Goal: Information Seeking & Learning: Learn about a topic

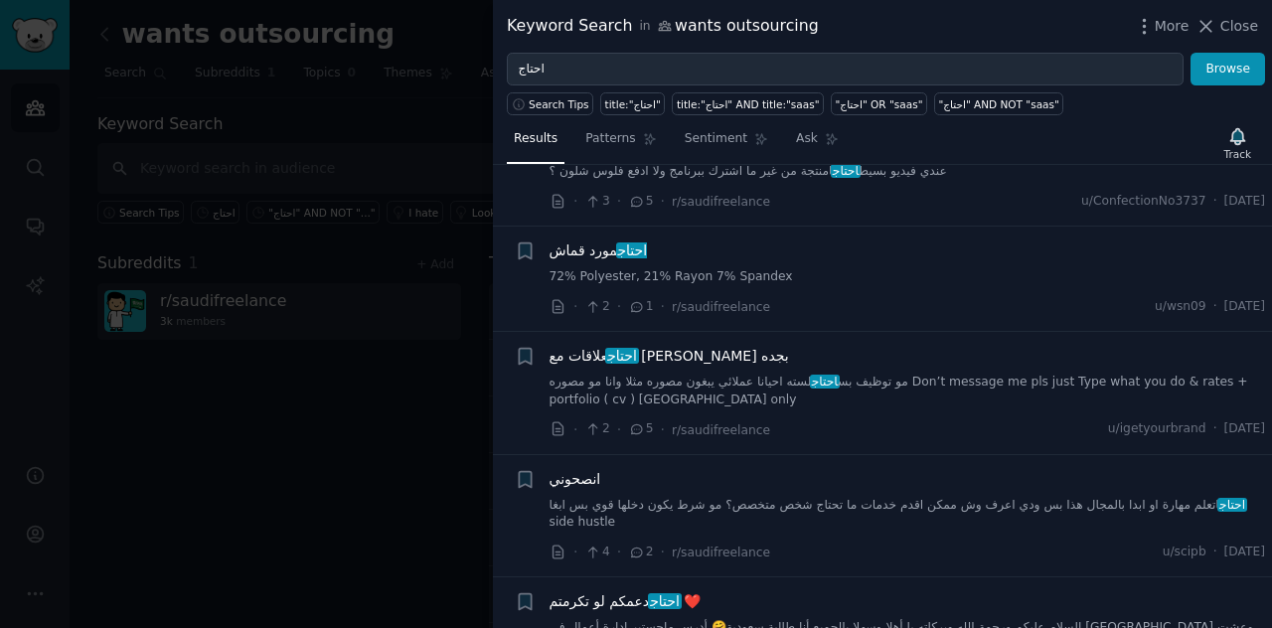
scroll to position [331, 0]
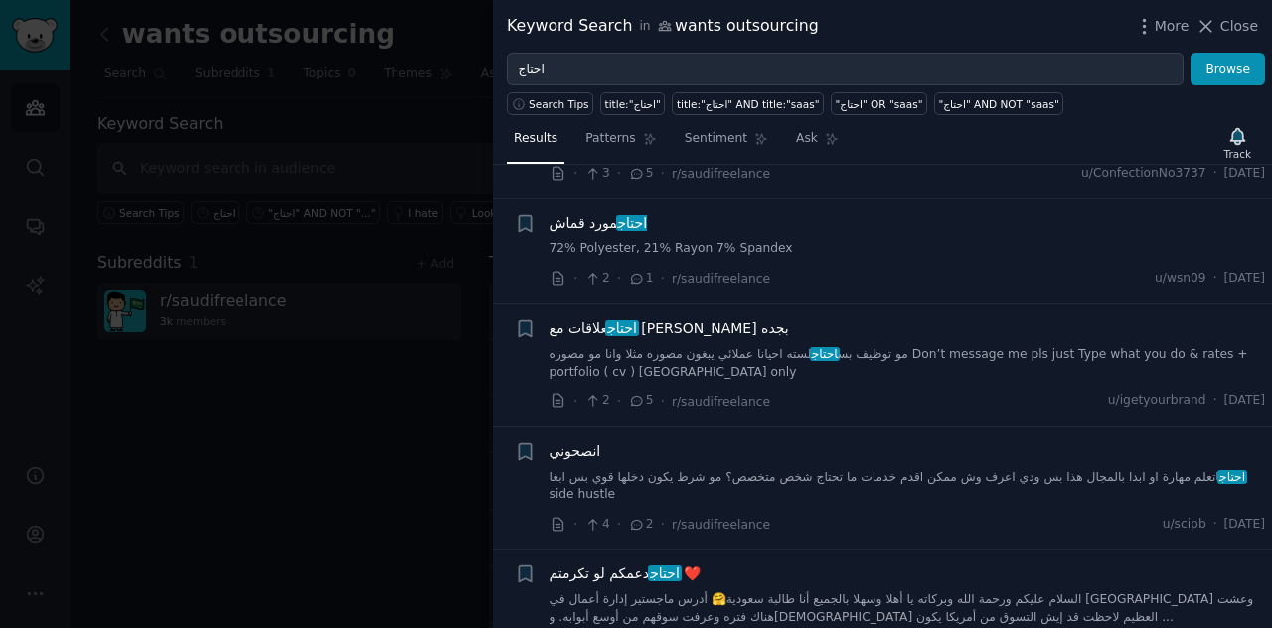
click at [622, 215] on span "احتاج" at bounding box center [632, 223] width 33 height 16
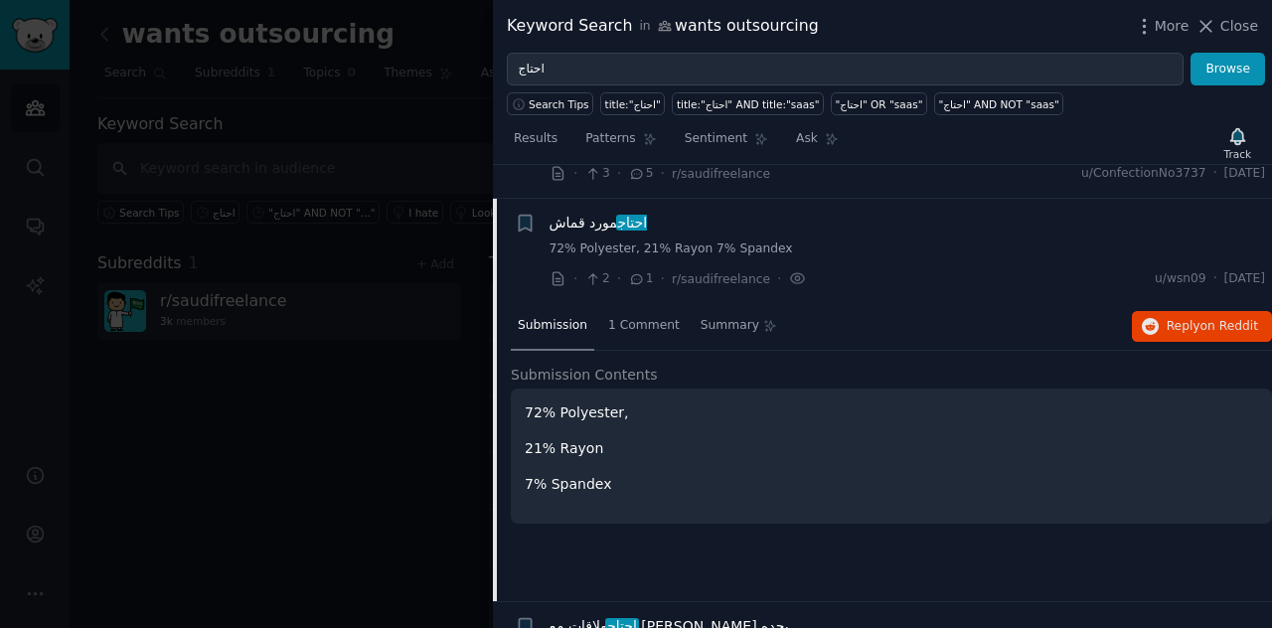
scroll to position [346, 0]
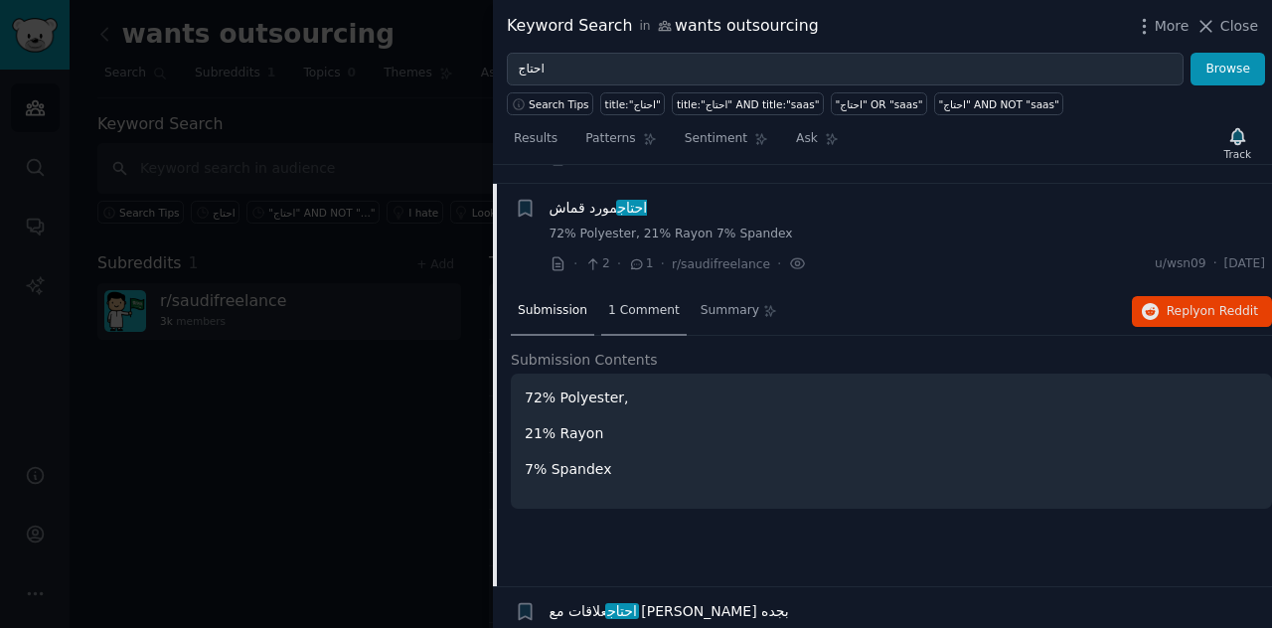
click at [632, 302] on span "1 Comment" at bounding box center [644, 311] width 72 height 18
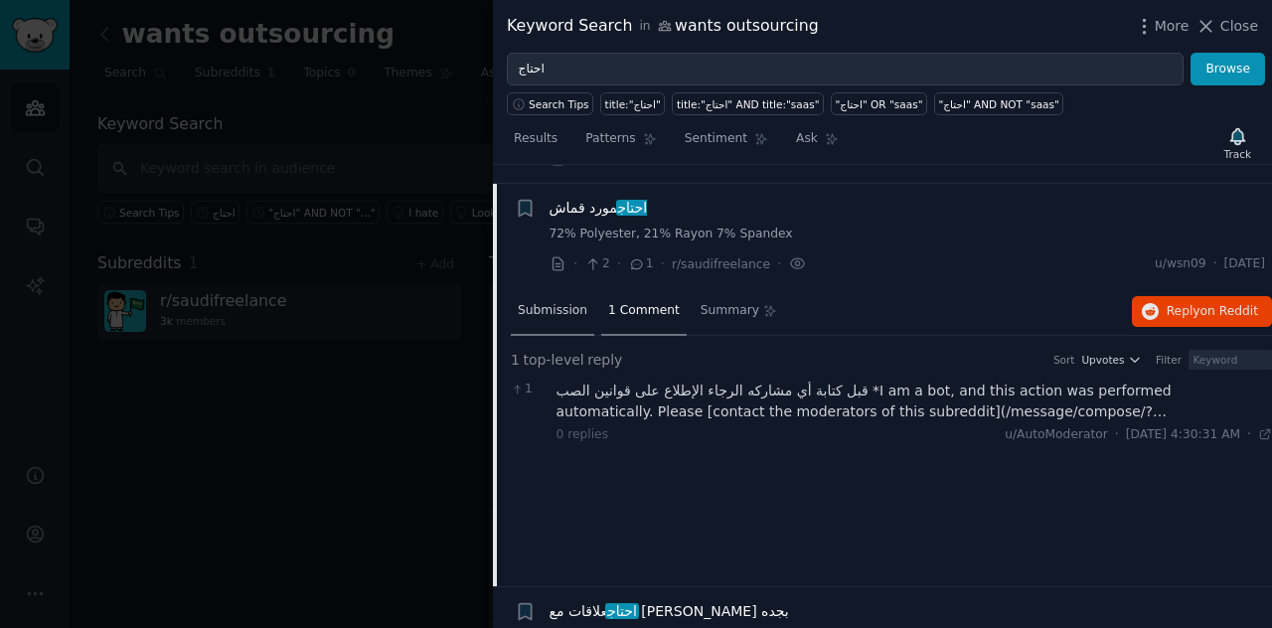
click at [563, 302] on span "Submission" at bounding box center [553, 311] width 70 height 18
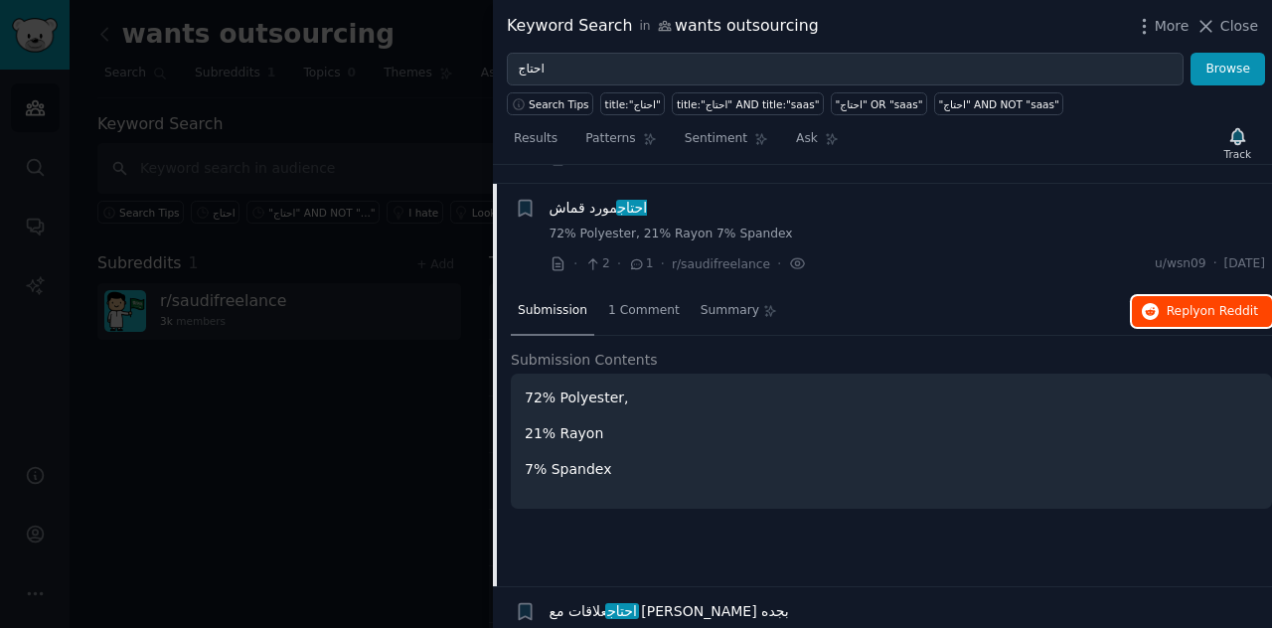
click at [1234, 304] on span "on Reddit" at bounding box center [1229, 311] width 58 height 14
click at [547, 137] on span "Results" at bounding box center [536, 139] width 44 height 18
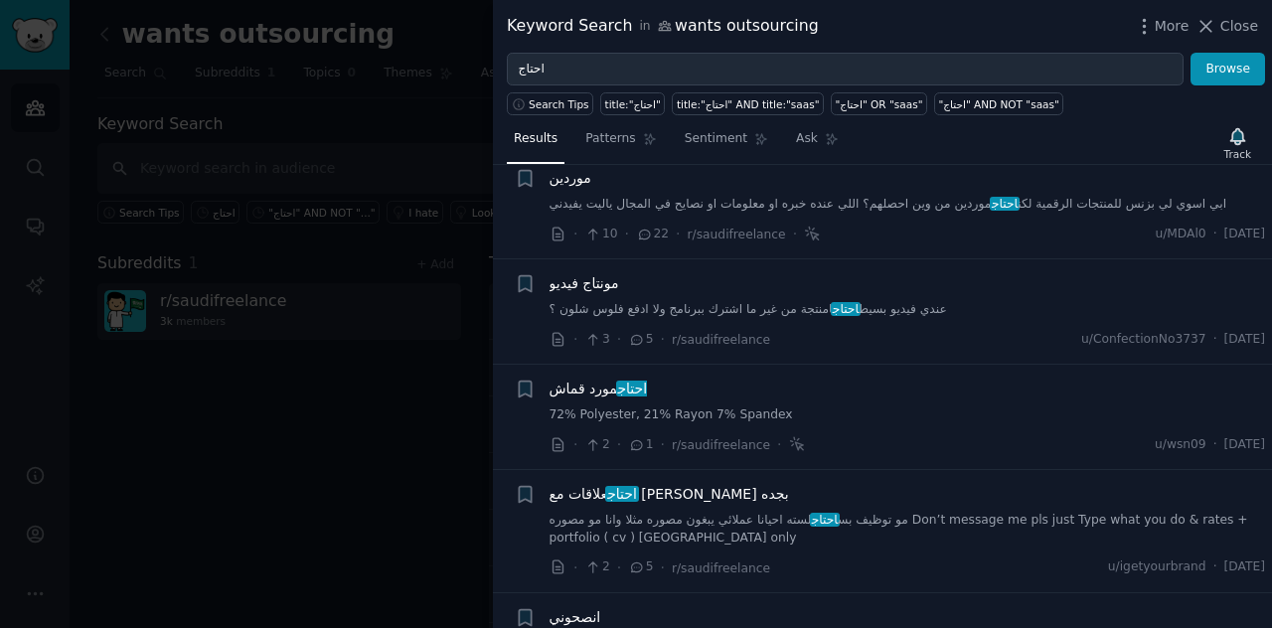
scroll to position [331, 0]
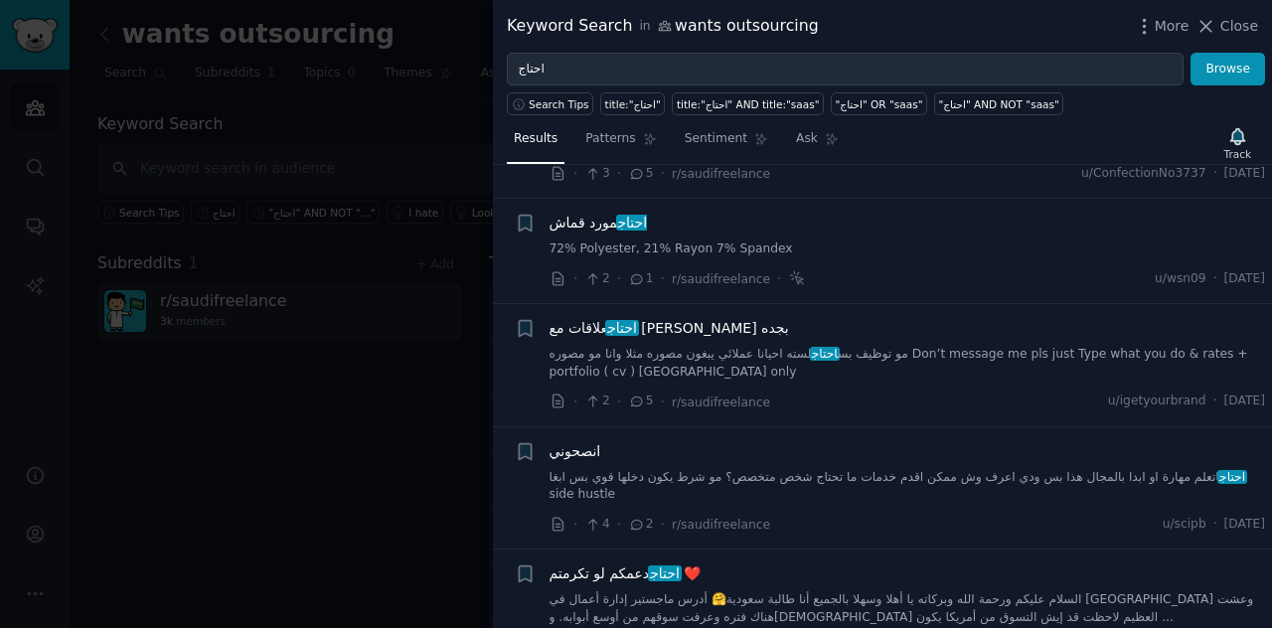
click at [638, 320] on span "احتاج" at bounding box center [621, 328] width 33 height 16
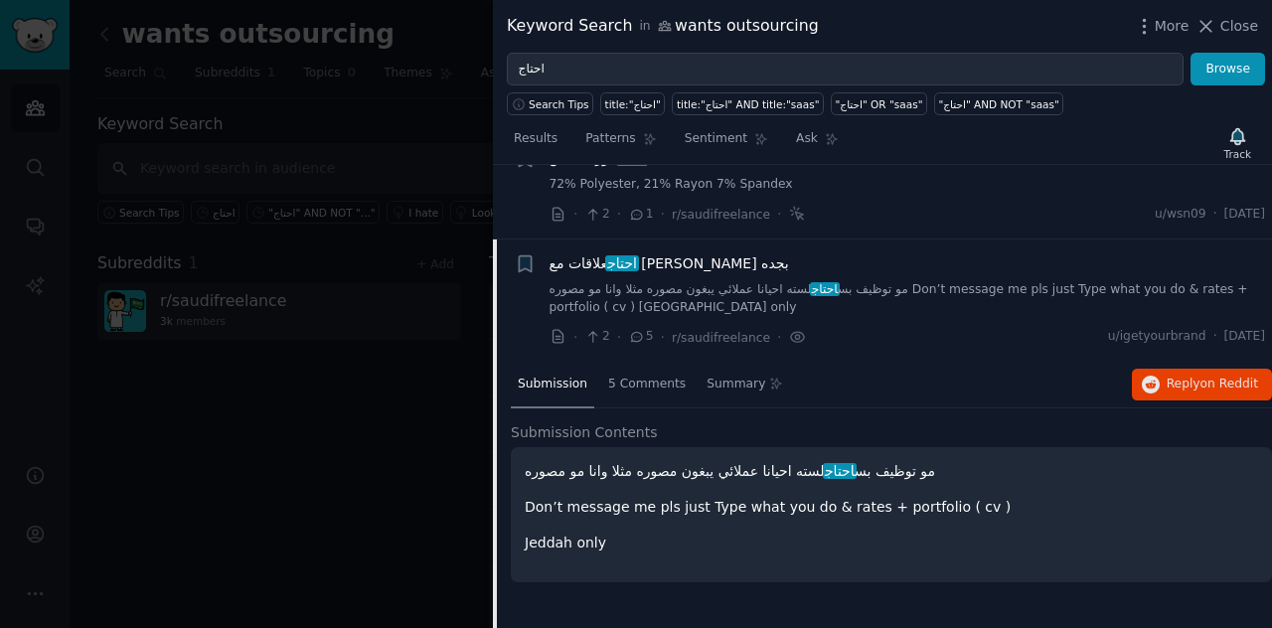
scroll to position [451, 0]
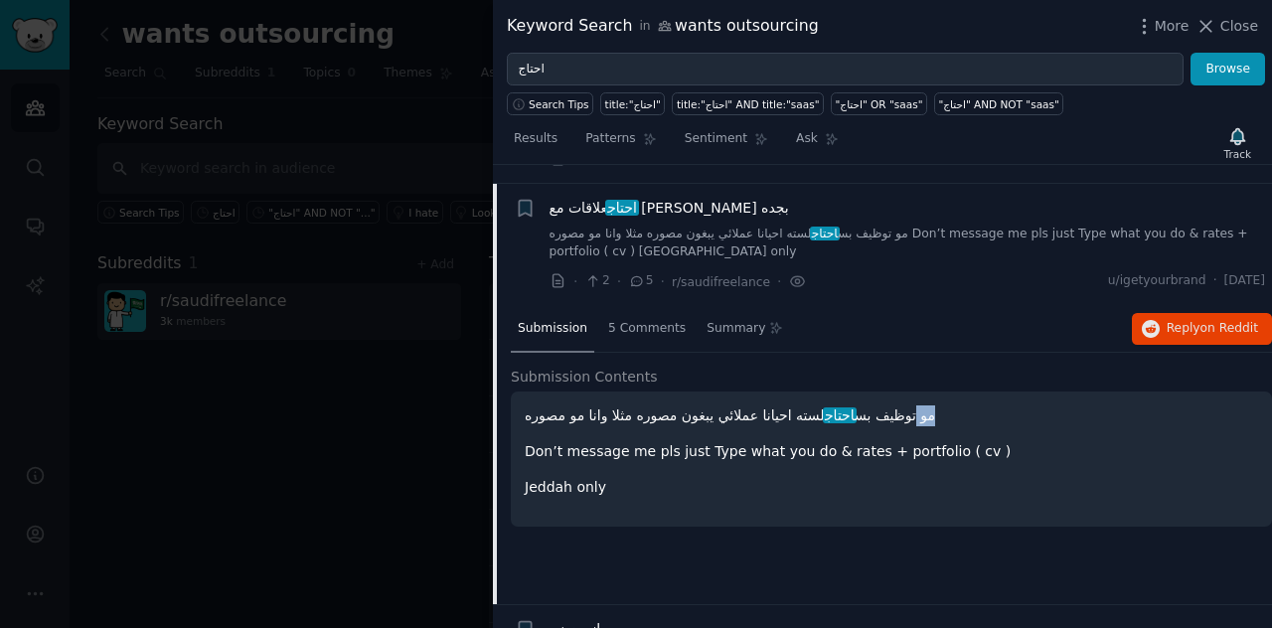
drag, startPoint x: 964, startPoint y: 388, endPoint x: 921, endPoint y: 397, distance: 43.9
click at [921, 405] on p "مو توظيف بس احتاج لسته احيانا عملائي يبغون مصوره مثلا وانا مو مصوره" at bounding box center [891, 415] width 733 height 21
drag, startPoint x: 855, startPoint y: 397, endPoint x: 754, endPoint y: 394, distance: 100.4
click at [754, 405] on p "مو توظيف بس احتاج لسته احيانا عملائي يبغون مصوره مثلا وانا مو مصوره" at bounding box center [891, 415] width 733 height 21
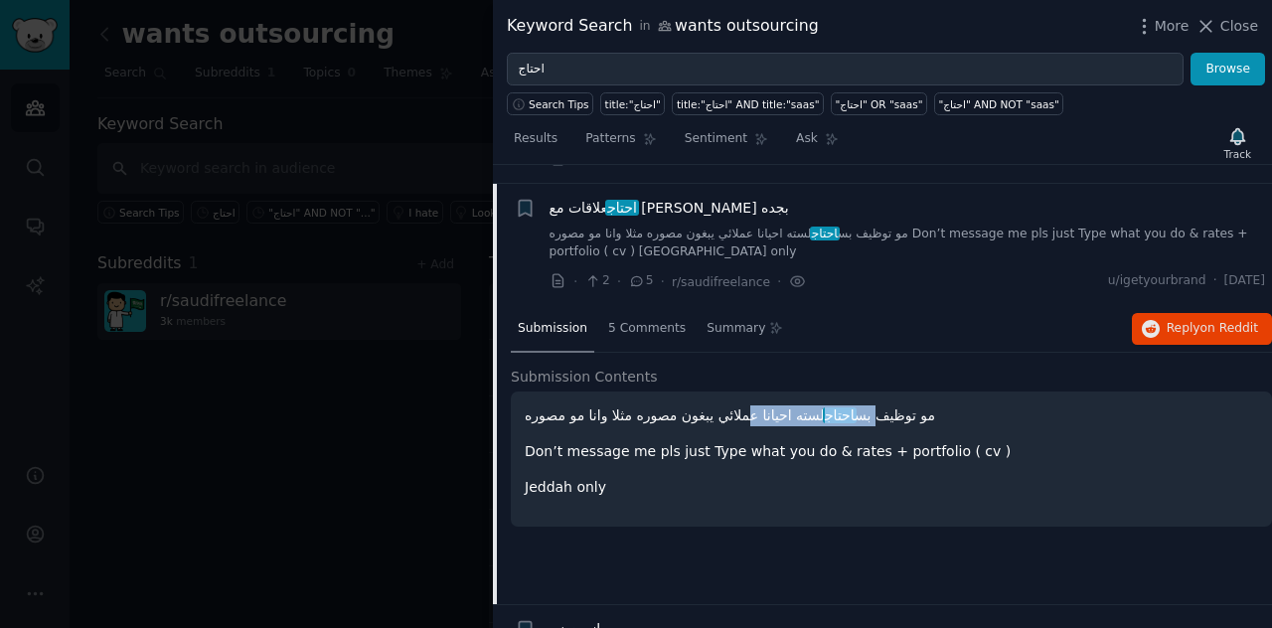
click at [754, 405] on p "مو توظيف بس احتاج لسته احيانا عملائي يبغون مصوره مثلا وانا مو مصوره" at bounding box center [891, 415] width 733 height 21
click at [538, 136] on span "Results" at bounding box center [536, 139] width 44 height 18
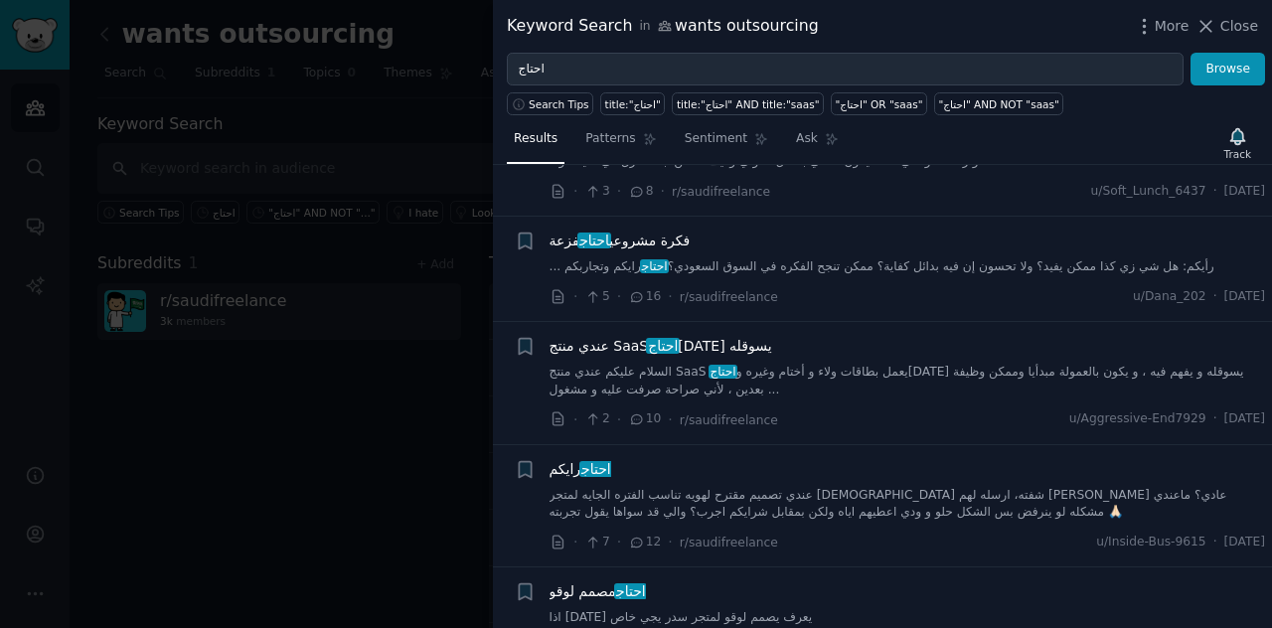
scroll to position [1279, 0]
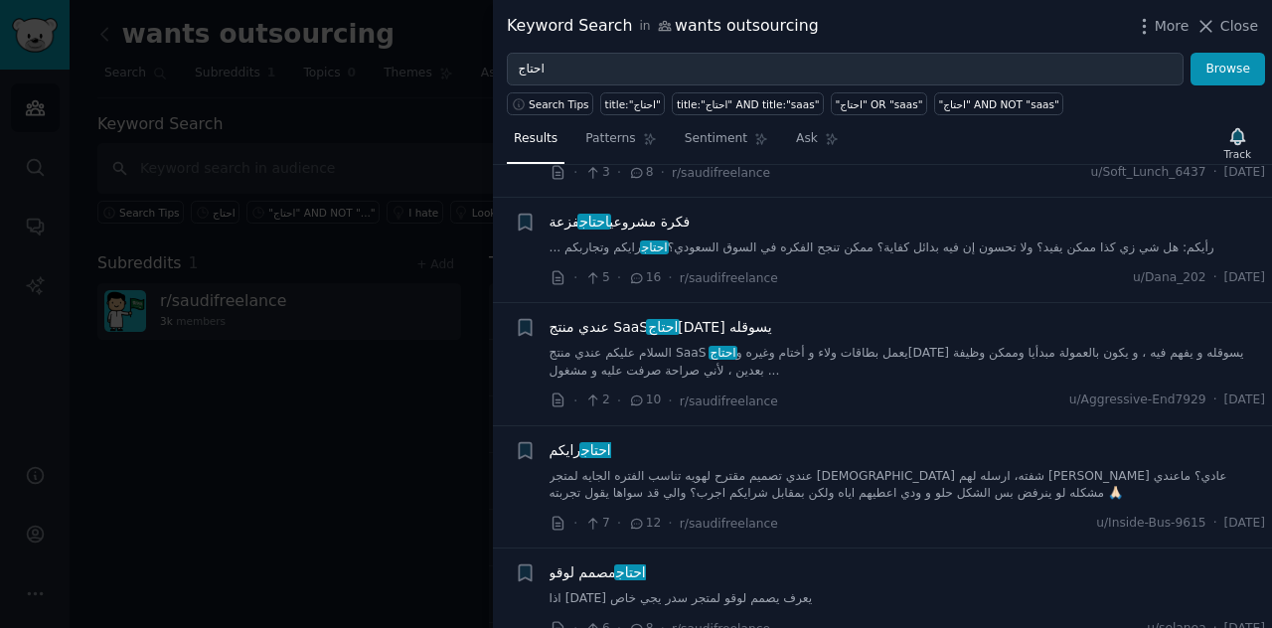
click at [682, 345] on link "السلام عليكم عندي منتج [PERSON_NAME] يعمل بطاقات ولاء و أختام وغيره و احتاج [DA…" at bounding box center [908, 362] width 716 height 35
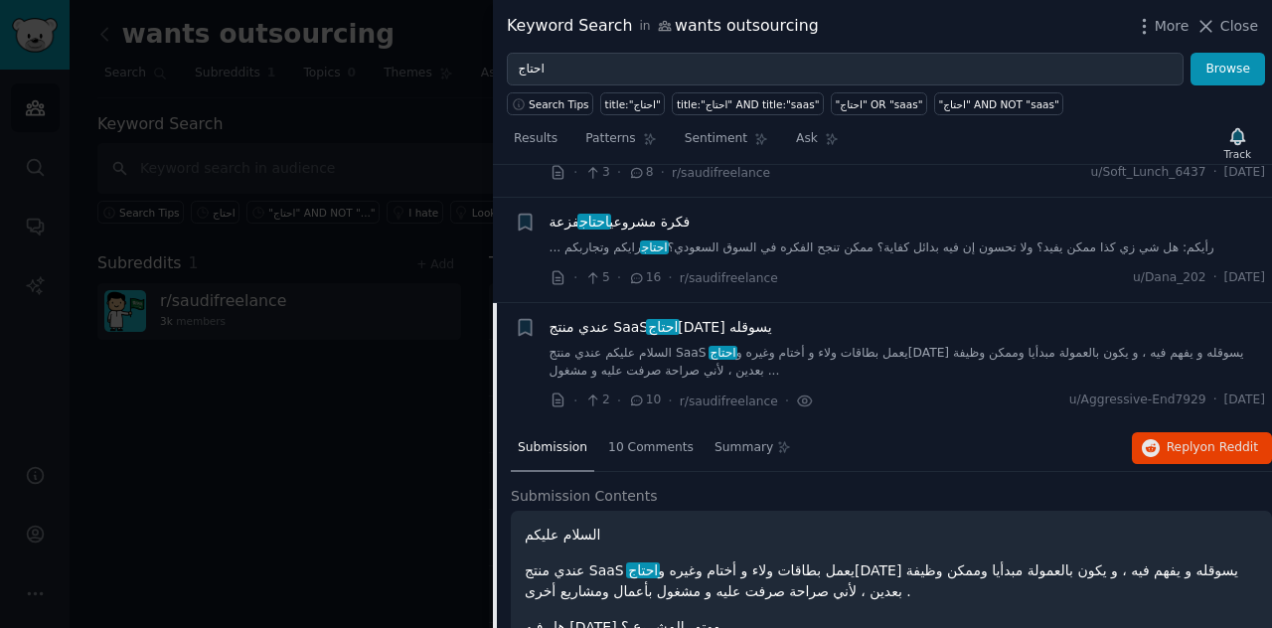
scroll to position [1395, 0]
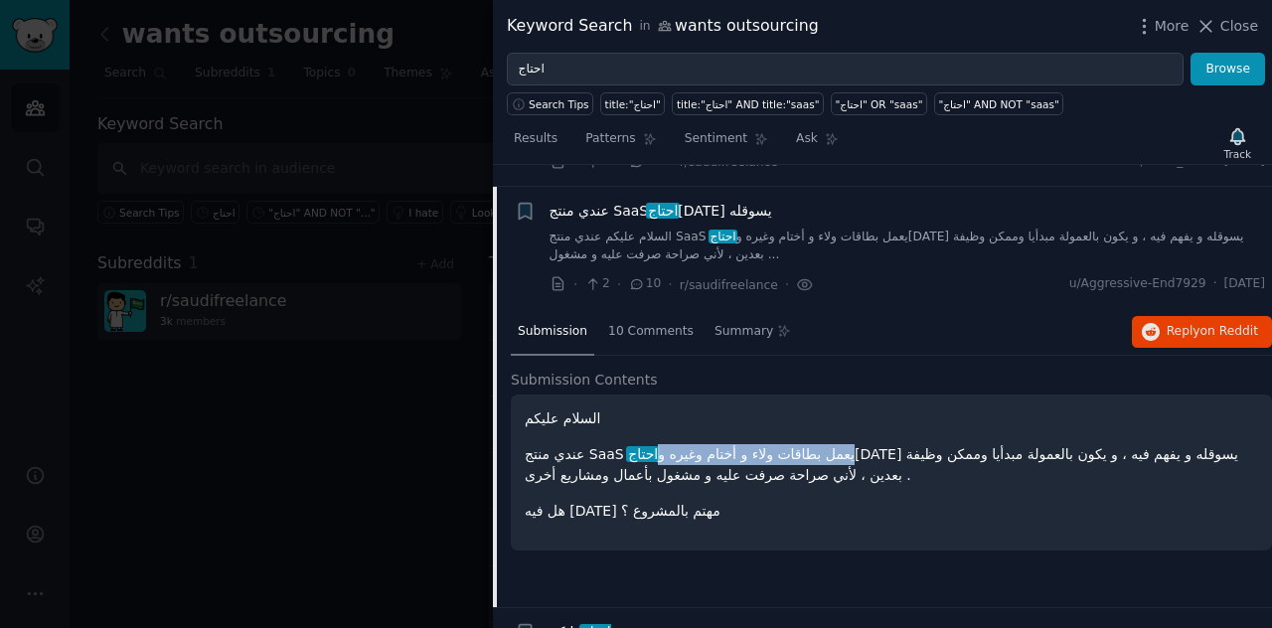
drag, startPoint x: 1242, startPoint y: 434, endPoint x: 1048, endPoint y: 428, distance: 193.9
click at [1048, 444] on p "عندي منتج [PERSON_NAME] يعمل بطاقات ولاء و أختام وغيره و احتاج [DATE] يسوقله و …" at bounding box center [891, 465] width 733 height 42
click at [1170, 444] on p "عندي منتج [PERSON_NAME] يعمل بطاقات ولاء و أختام وغيره و احتاج [DATE] يسوقله و …" at bounding box center [891, 465] width 733 height 42
drag, startPoint x: 1106, startPoint y: 436, endPoint x: 1060, endPoint y: 430, distance: 46.1
click at [1060, 444] on p "عندي منتج [PERSON_NAME] يعمل بطاقات ولاء و أختام وغيره و احتاج [DATE] يسوقله و …" at bounding box center [891, 465] width 733 height 42
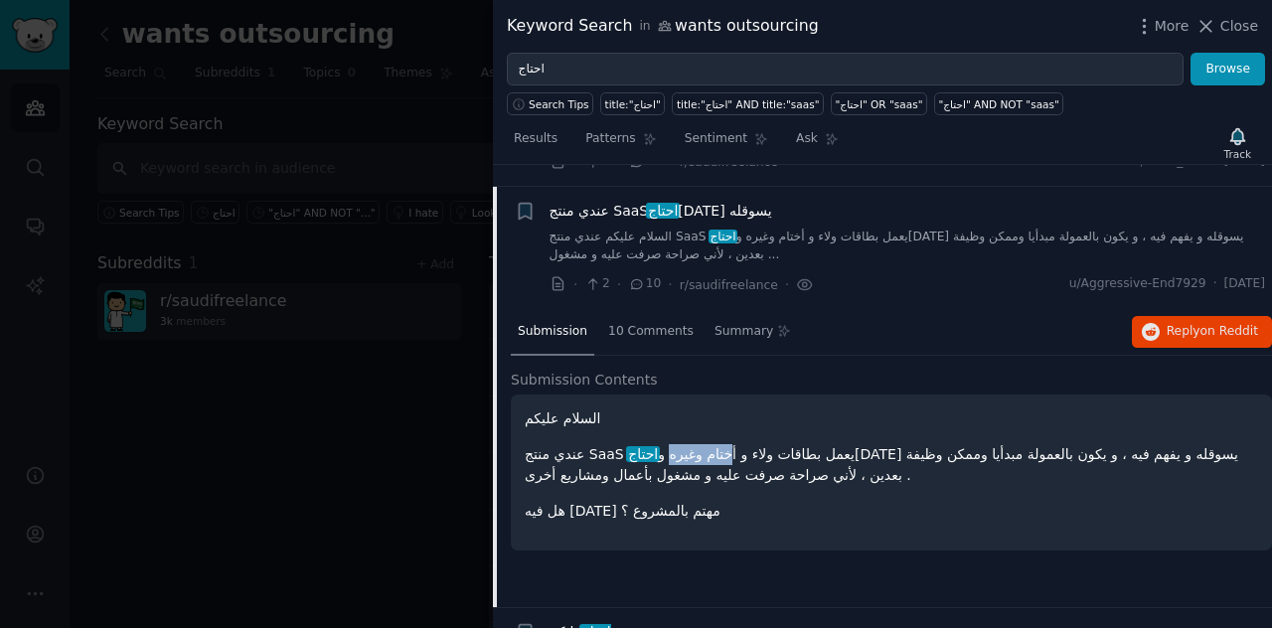
click at [1060, 444] on p "عندي منتج [PERSON_NAME] يعمل بطاقات ولاء و أختام وغيره و احتاج [DATE] يسوقله و …" at bounding box center [891, 465] width 733 height 42
drag, startPoint x: 962, startPoint y: 438, endPoint x: 876, endPoint y: 434, distance: 85.6
click at [879, 444] on p "عندي منتج [PERSON_NAME] يعمل بطاقات ولاء و أختام وغيره و احتاج [DATE] يسوقله و …" at bounding box center [891, 465] width 733 height 42
click at [857, 444] on p "عندي منتج [PERSON_NAME] يعمل بطاقات ولاء و أختام وغيره و احتاج [DATE] يسوقله و …" at bounding box center [891, 465] width 733 height 42
click at [671, 323] on span "10 Comments" at bounding box center [650, 332] width 85 height 18
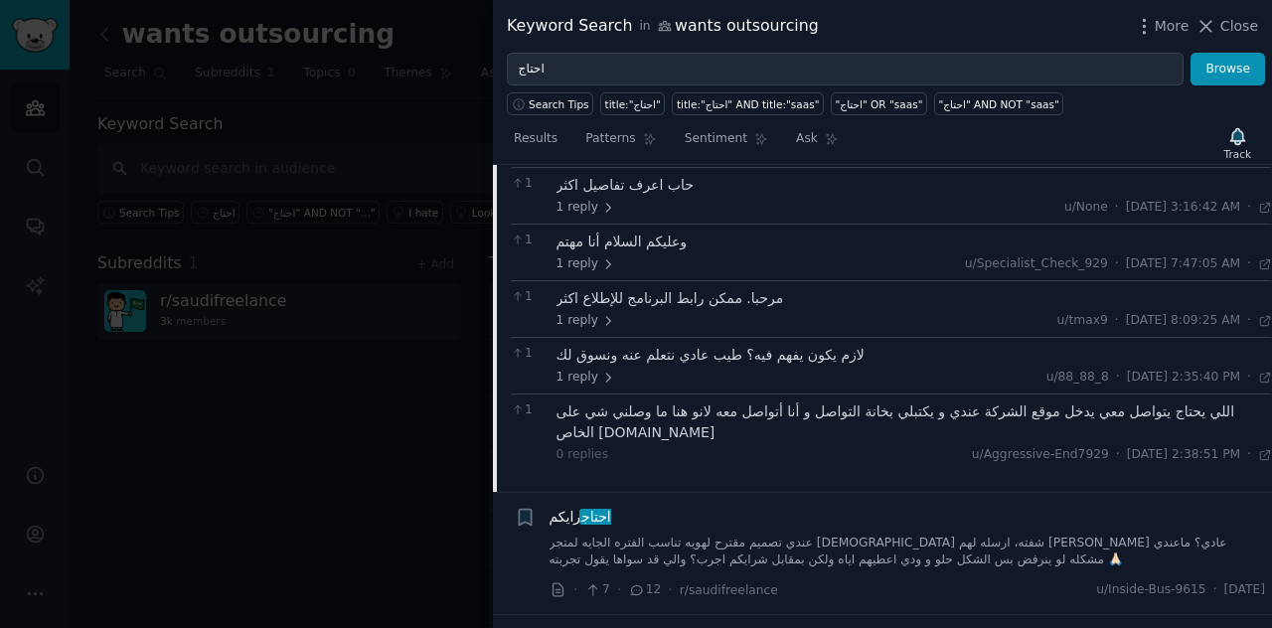
scroll to position [1727, 0]
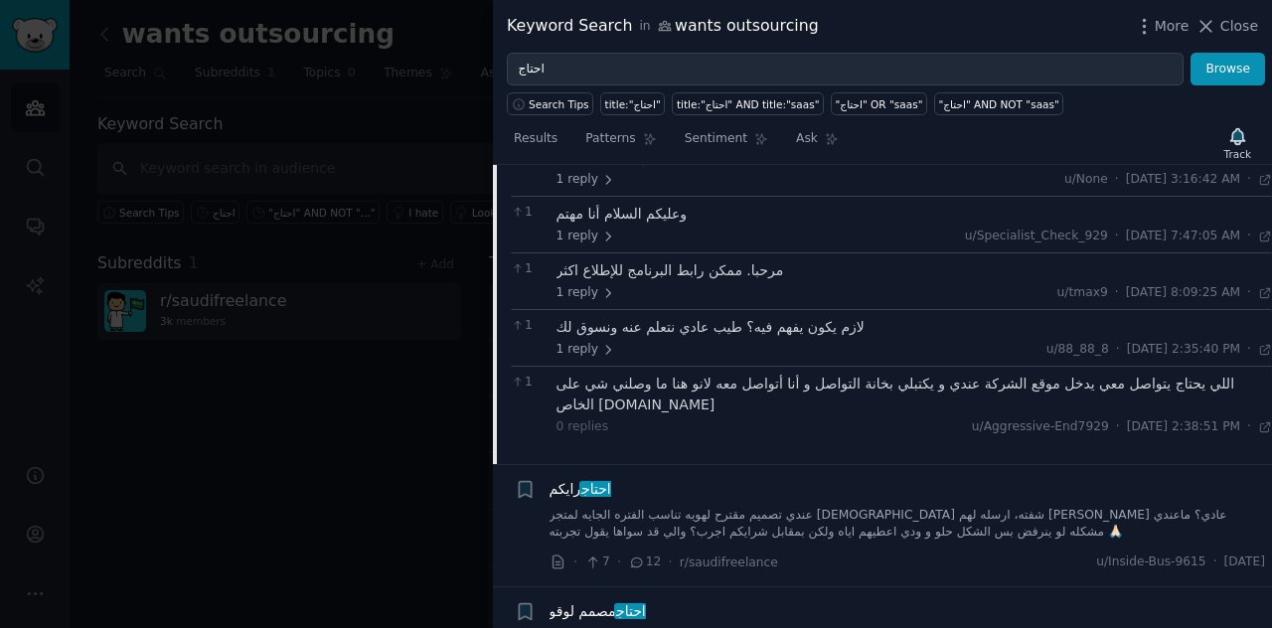
copy div "[DOMAIN_NAME]"
drag, startPoint x: 694, startPoint y: 381, endPoint x: 556, endPoint y: 380, distance: 137.1
click at [556, 380] on div "اللي يحتاج يتواصل معي يدخل موقع الشركة عندي و يكتبلي بخانة التواصل و أنا أتواصل…" at bounding box center [914, 395] width 716 height 42
